Goal: Information Seeking & Learning: Learn about a topic

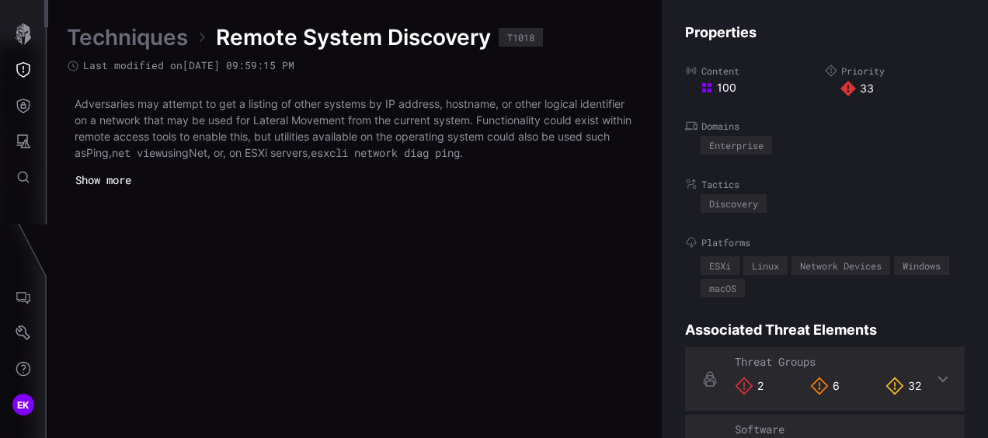
scroll to position [3400, 882]
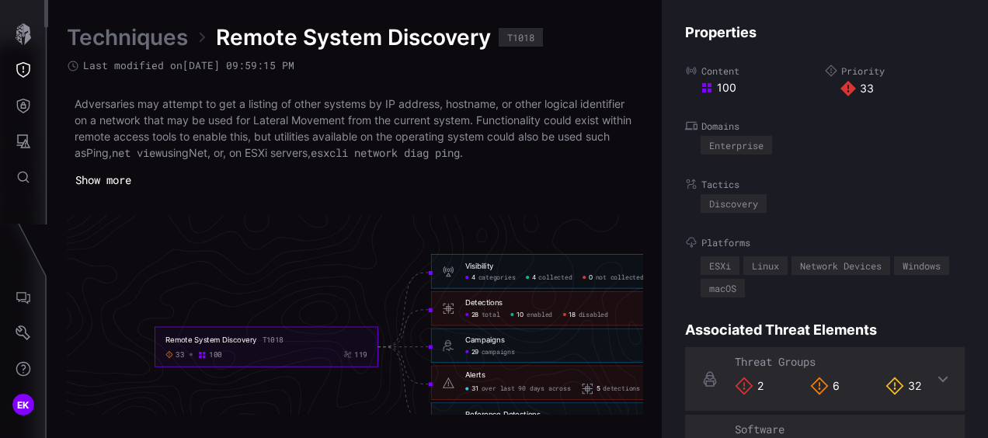
drag, startPoint x: 245, startPoint y: 259, endPoint x: 207, endPoint y: 254, distance: 38.4
click at [207, 254] on icon "Remote System Discovery T1018 33 100 119 Visibility 4 categories 4 collected 0 …" at bounding box center [350, 309] width 2330 height 6989
drag, startPoint x: 323, startPoint y: 299, endPoint x: 252, endPoint y: 283, distance: 73.1
click at [252, 283] on icon "Remote System Discovery T1018 33 100 119 Visibility 4 categories 4 collected 0 …" at bounding box center [350, 309] width 2330 height 6989
drag, startPoint x: 252, startPoint y: 283, endPoint x: 329, endPoint y: 291, distance: 78.0
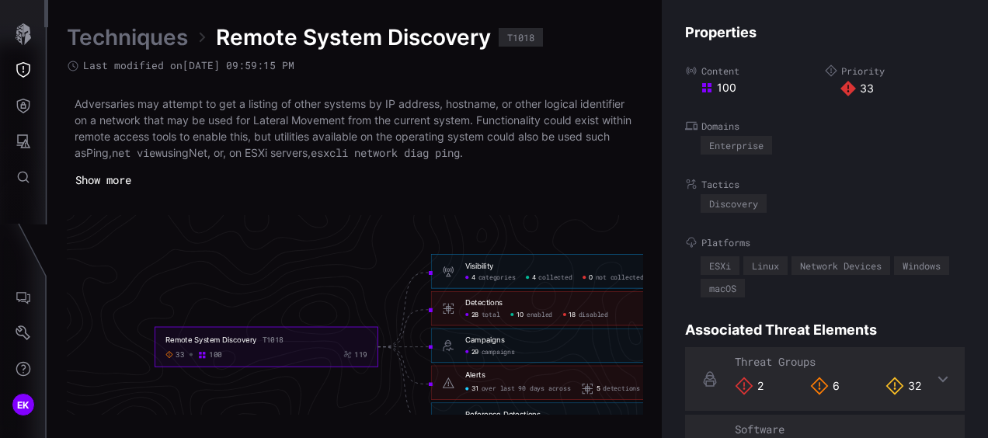
click at [329, 291] on icon "Remote System Discovery T1018 33 100 119 Visibility 4 categories 4 collected 0 …" at bounding box center [350, 309] width 2330 height 6989
drag, startPoint x: 329, startPoint y: 291, endPoint x: 280, endPoint y: 339, distance: 68.6
click at [283, 339] on div "T1018" at bounding box center [272, 339] width 21 height 9
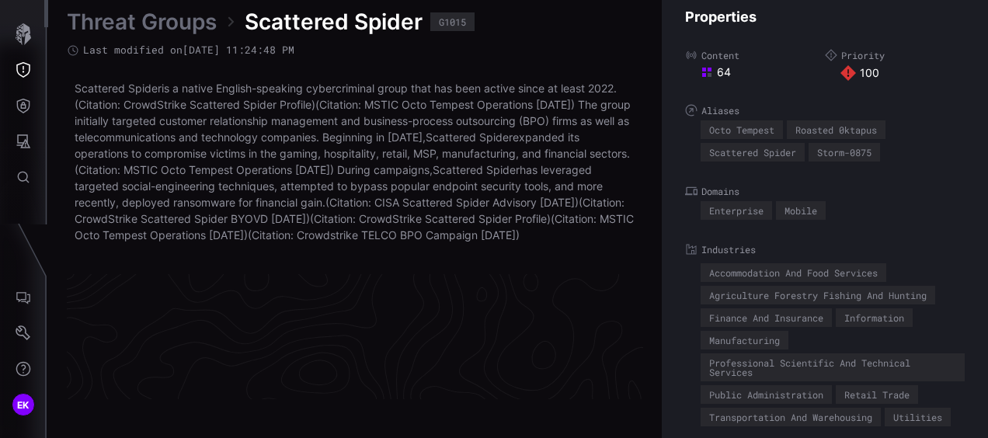
scroll to position [3446, 882]
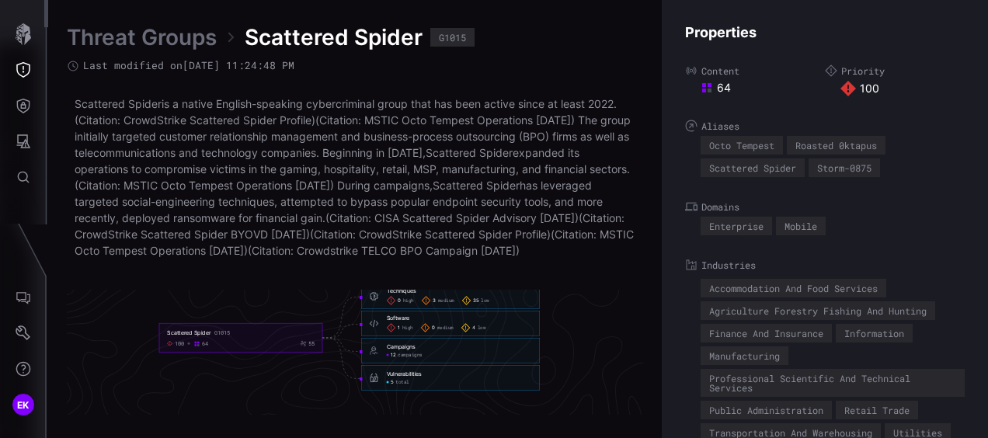
click at [474, 304] on span "35" at bounding box center [476, 300] width 6 height 6
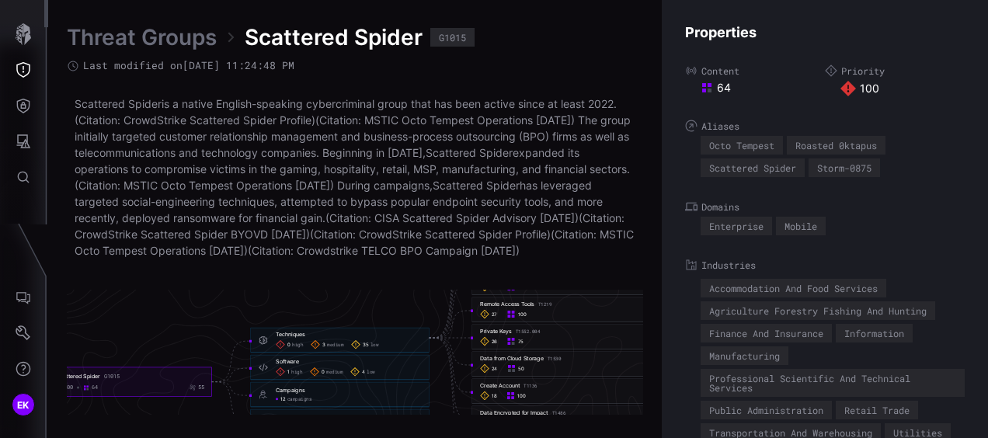
drag, startPoint x: 426, startPoint y: 326, endPoint x: 339, endPoint y: 318, distance: 87.3
click at [339, 318] on icon "Scattered Spider G1015 100 64 55 Techniques 0 high 3 medium 35 low Techniques -…" at bounding box center [350, 337] width 2330 height 6989
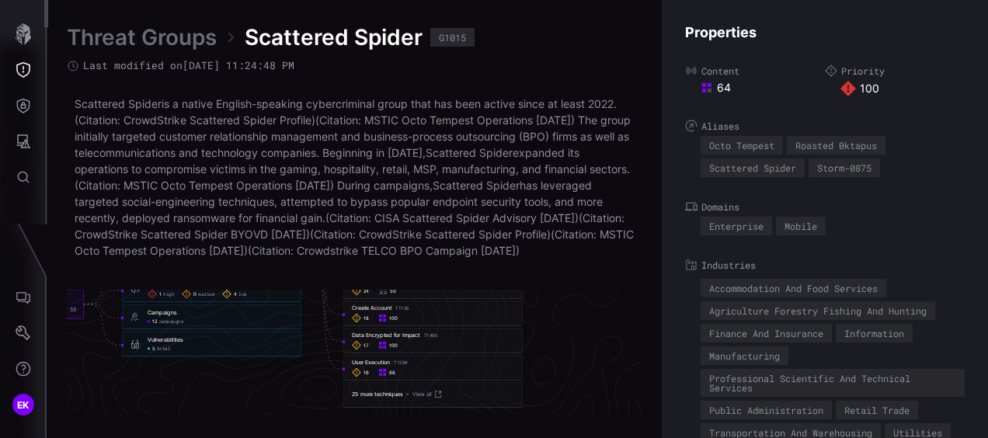
scroll to position [3602, 1010]
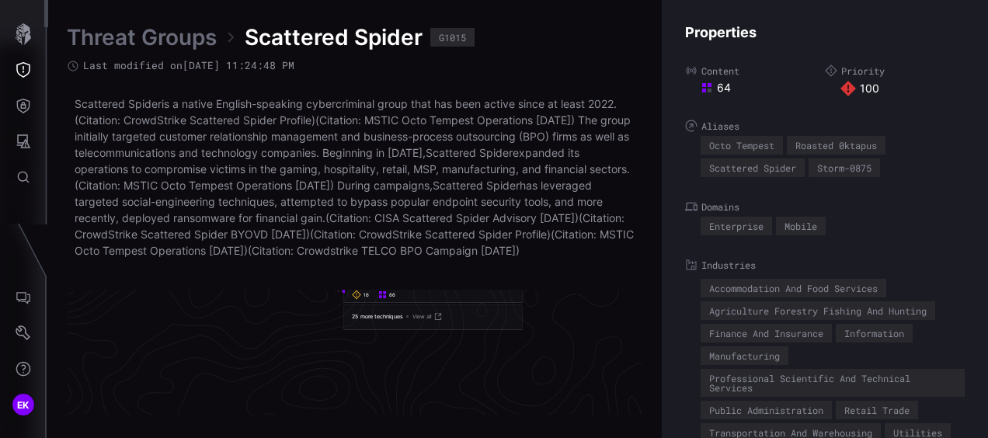
click at [383, 320] on div "25 more techniques" at bounding box center [377, 316] width 50 height 7
click at [436, 321] on icon at bounding box center [437, 316] width 9 height 9
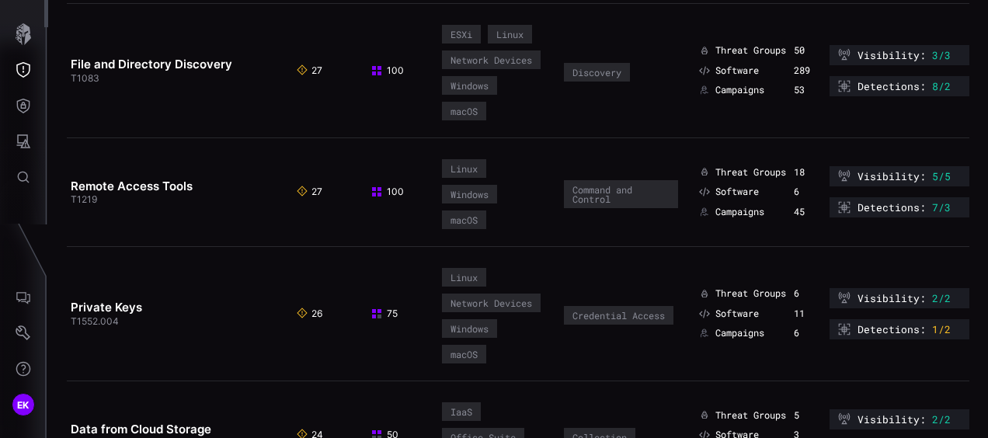
scroll to position [466, 0]
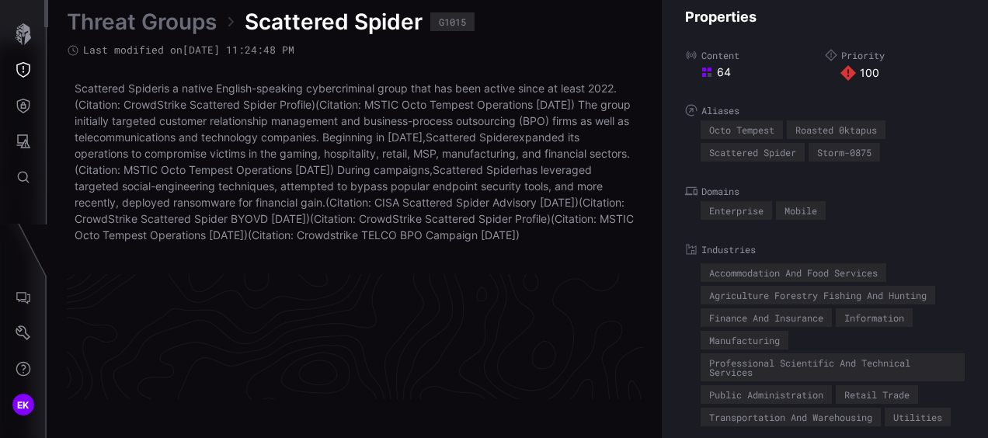
scroll to position [3446, 882]
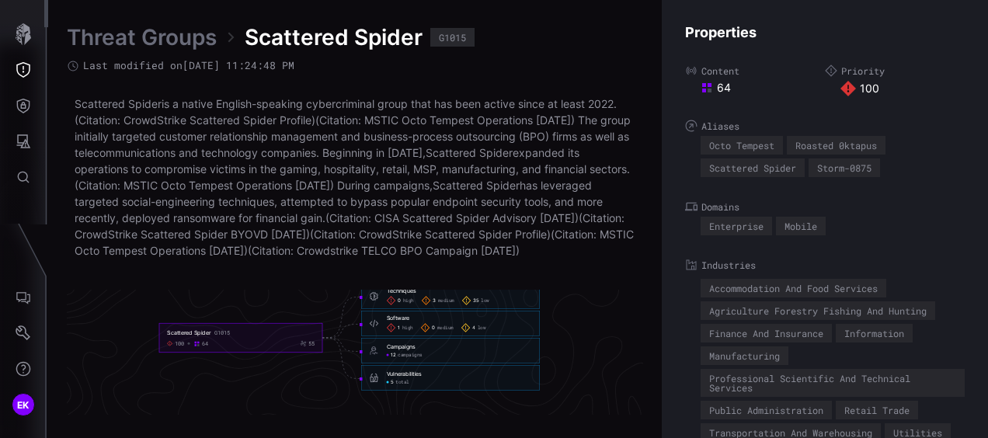
click at [477, 304] on span "35" at bounding box center [476, 300] width 6 height 6
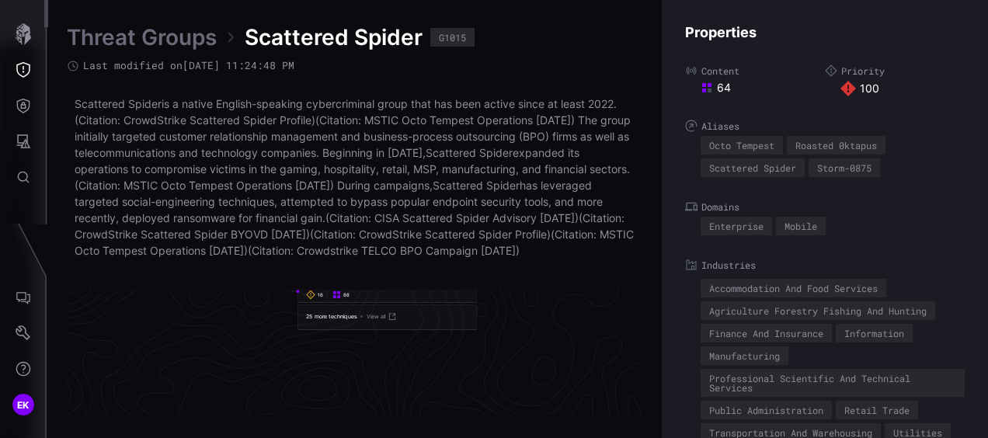
scroll to position [3524, 1056]
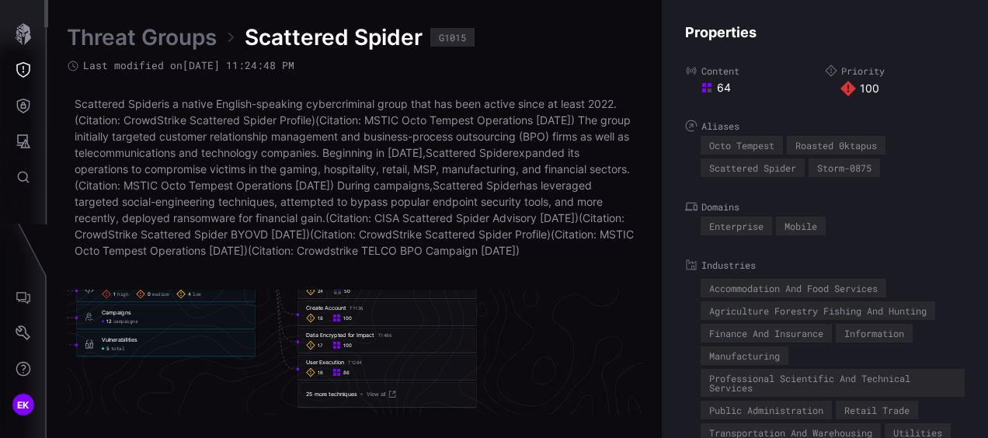
click at [338, 366] on div "User Execution T1204" at bounding box center [334, 362] width 56 height 7
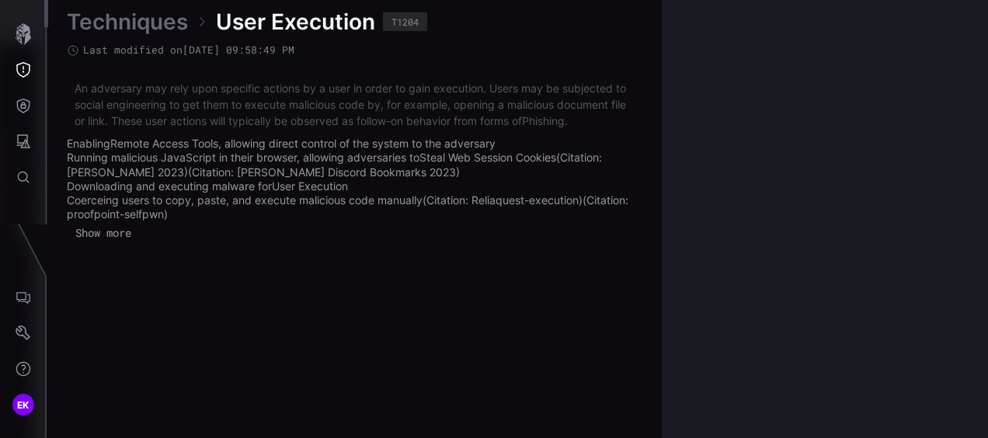
scroll to position [3435, 882]
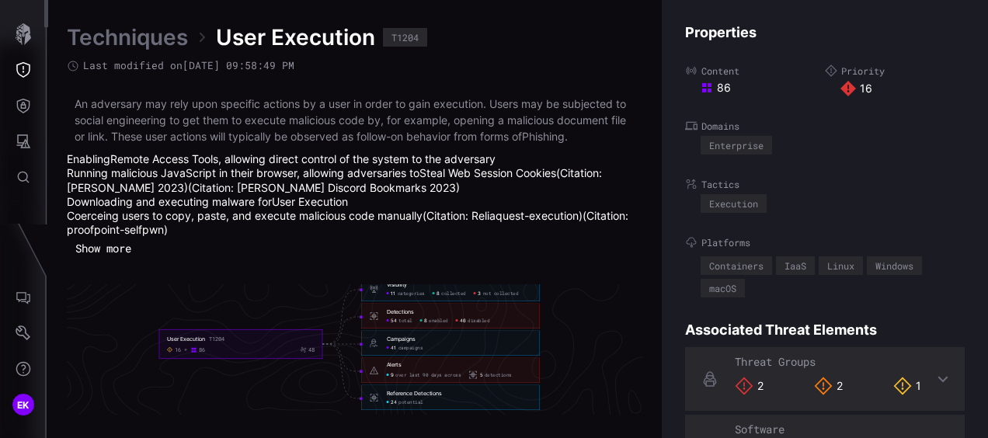
click at [476, 319] on span "disabled" at bounding box center [478, 320] width 22 height 6
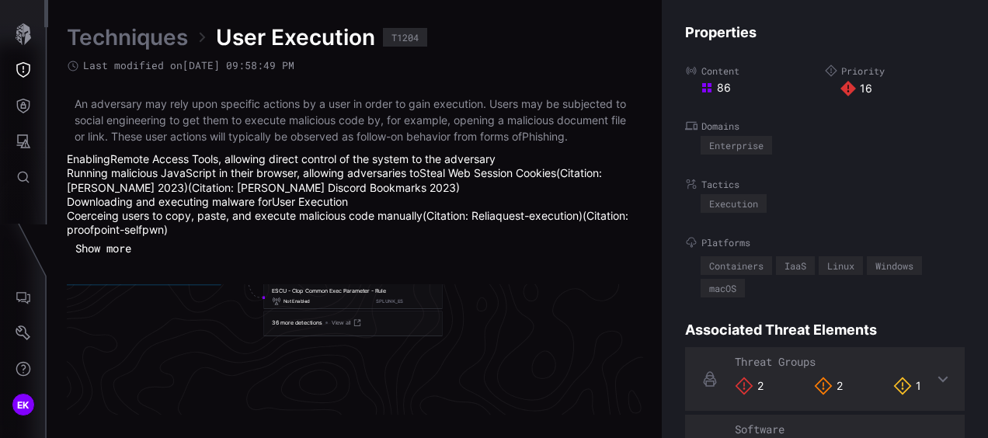
scroll to position [3512, 1090]
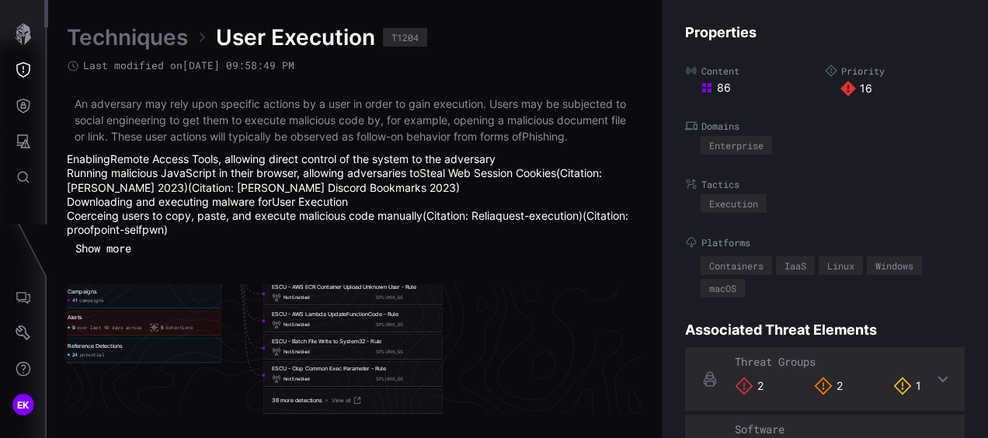
click at [105, 46] on link "Techniques" at bounding box center [127, 37] width 121 height 28
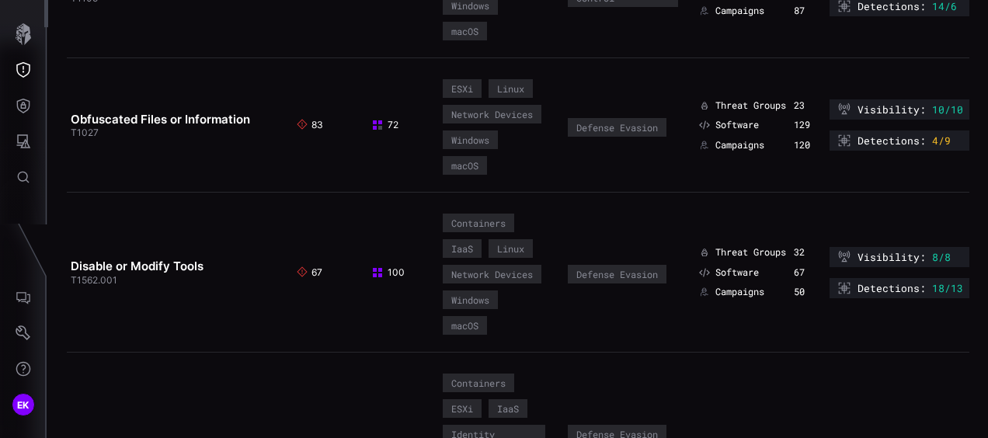
scroll to position [466, 0]
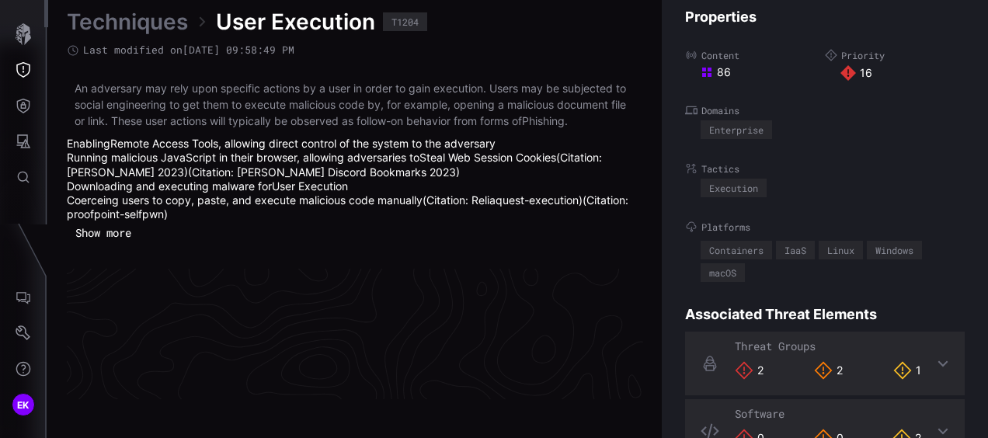
scroll to position [3435, 882]
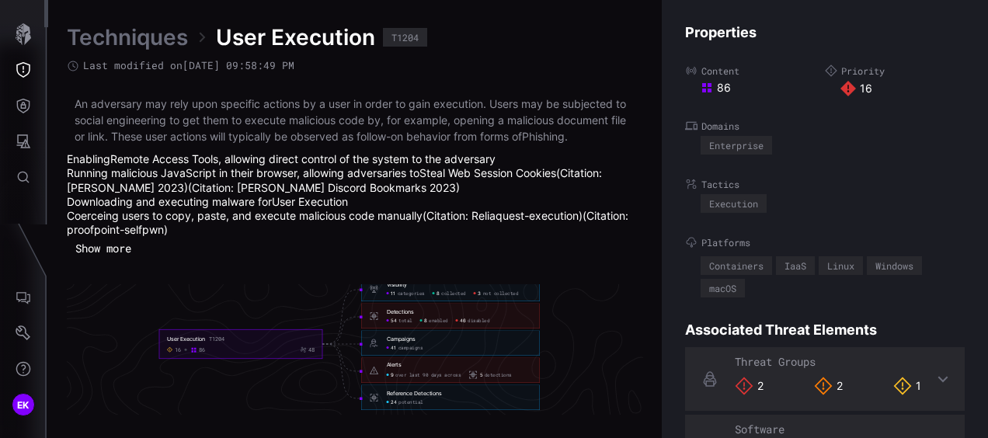
drag, startPoint x: 248, startPoint y: 252, endPoint x: 238, endPoint y: 254, distance: 10.2
click at [238, 254] on div "An adversary may rely upon specific actions by a user in order to gain executio…" at bounding box center [355, 178] width 576 height 165
click at [429, 321] on span "enabled" at bounding box center [438, 320] width 19 height 6
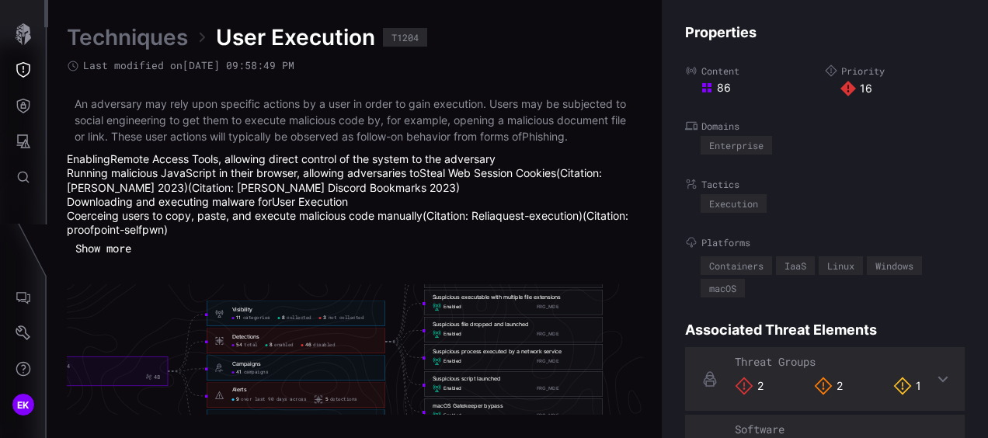
scroll to position [3435, 923]
click at [318, 340] on div "Detections 54 total 8 enabled 46 disabled" at bounding box center [309, 340] width 145 height 15
click at [323, 345] on span "disabled" at bounding box center [329, 345] width 22 height 6
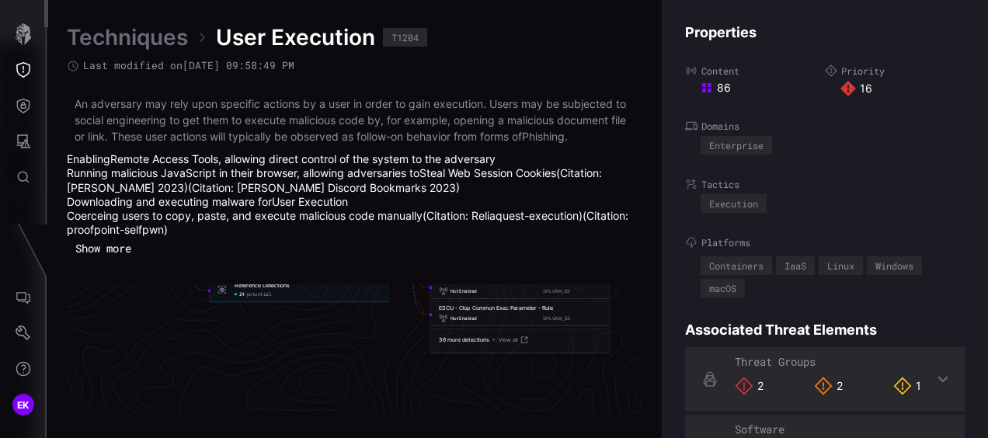
scroll to position [3590, 923]
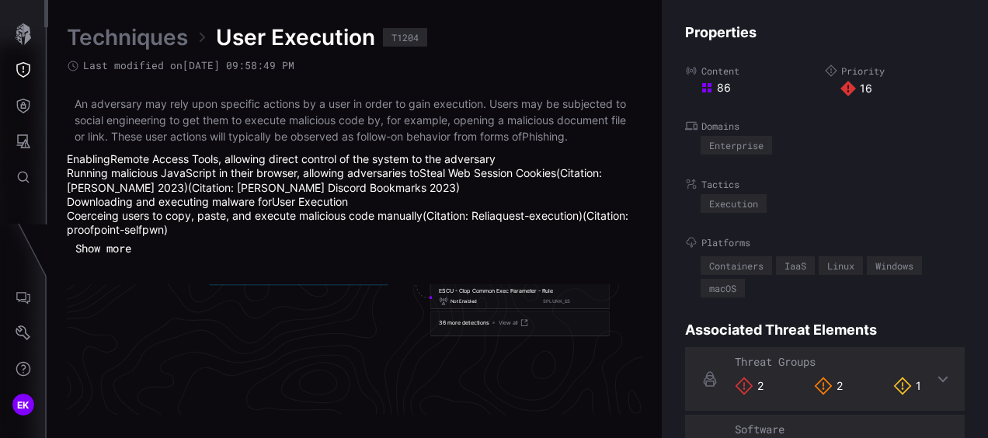
click at [505, 320] on link "View all" at bounding box center [514, 322] width 30 height 9
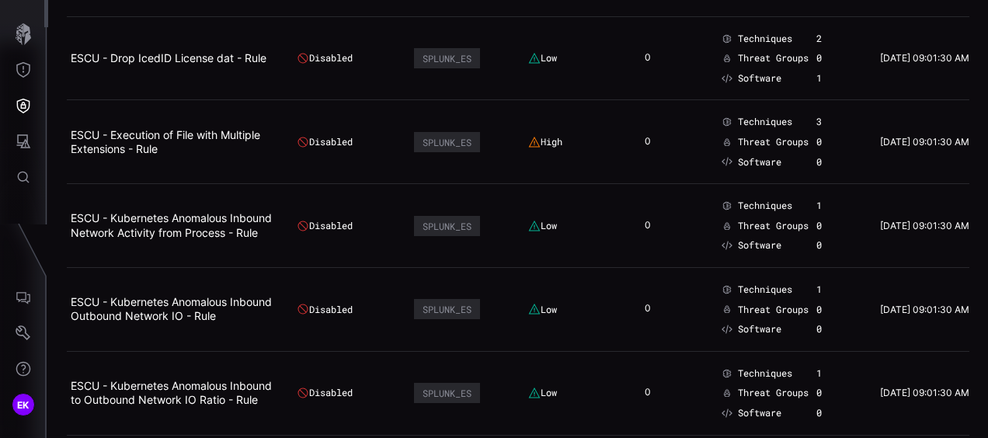
scroll to position [1242, 0]
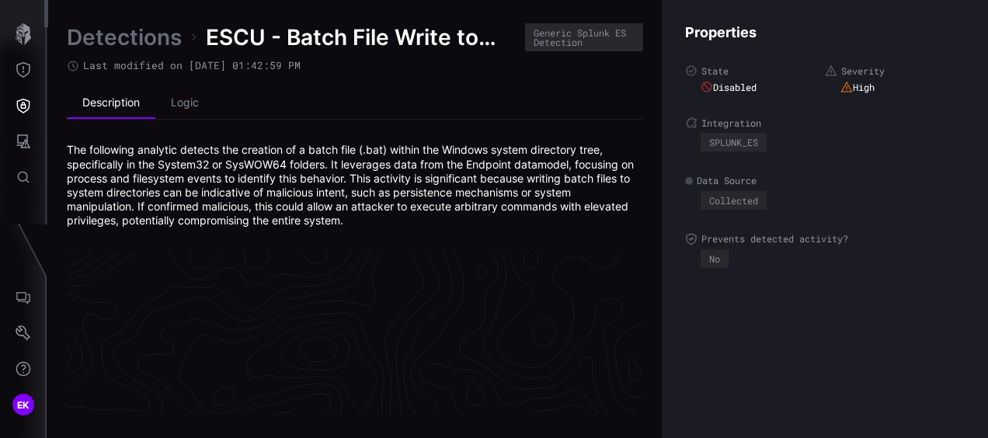
scroll to position [3418, 882]
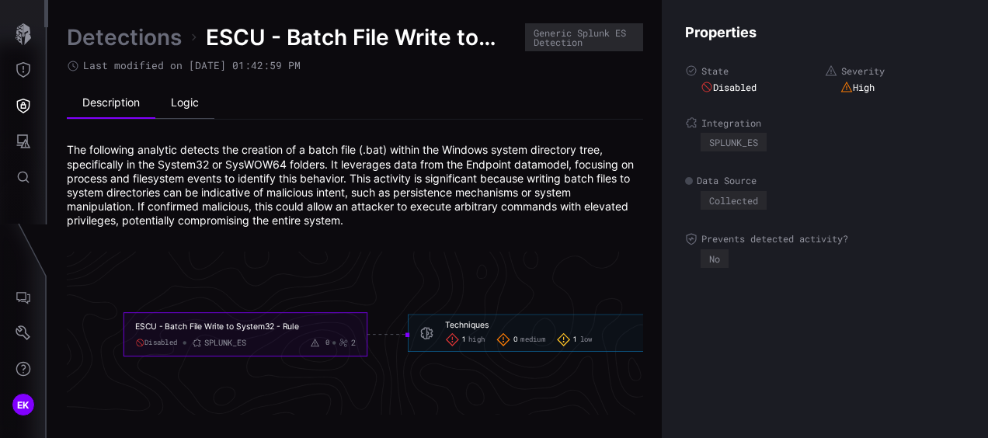
click at [196, 105] on li "Logic" at bounding box center [184, 103] width 59 height 31
